Goal: Information Seeking & Learning: Learn about a topic

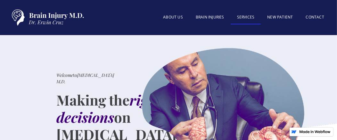
click at [253, 18] on link "SERVICES" at bounding box center [245, 18] width 30 height 14
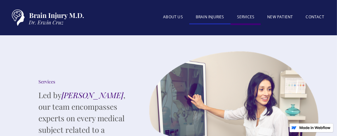
click at [206, 17] on link "BRAIN INJURIES" at bounding box center [209, 18] width 41 height 14
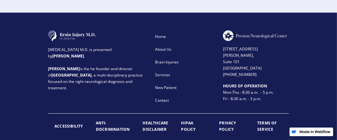
scroll to position [986, 0]
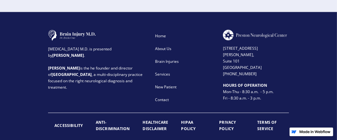
click at [172, 46] on div "About Us" at bounding box center [185, 49] width 60 height 6
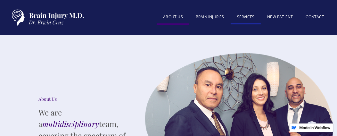
click at [242, 16] on link "SERVICES" at bounding box center [245, 18] width 30 height 14
